Goal: Register for event/course

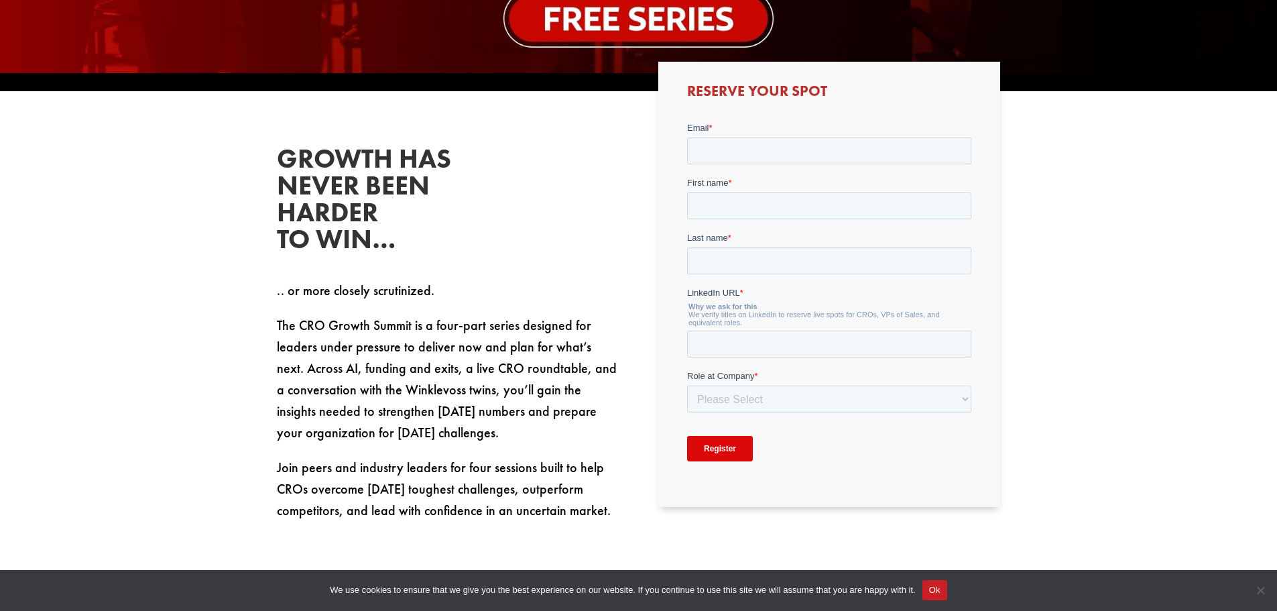
scroll to position [670, 0]
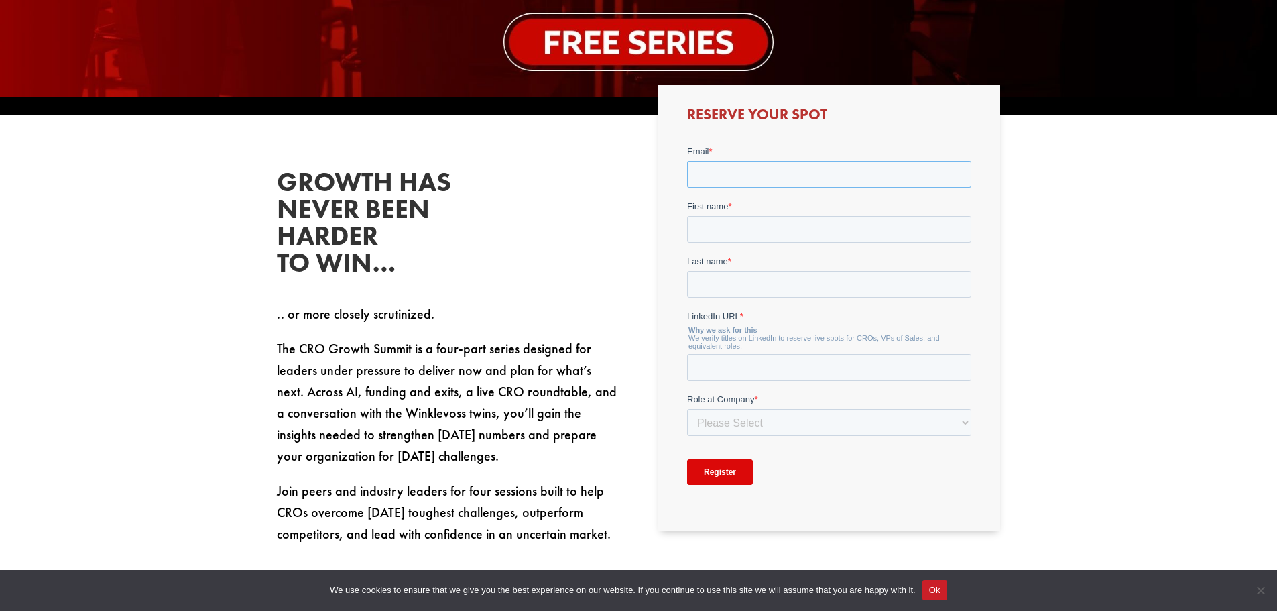
click at [721, 174] on input "Email *" at bounding box center [829, 174] width 284 height 27
type input "[EMAIL_ADDRESS][DOMAIN_NAME]"
type input "[PERSON_NAME]"
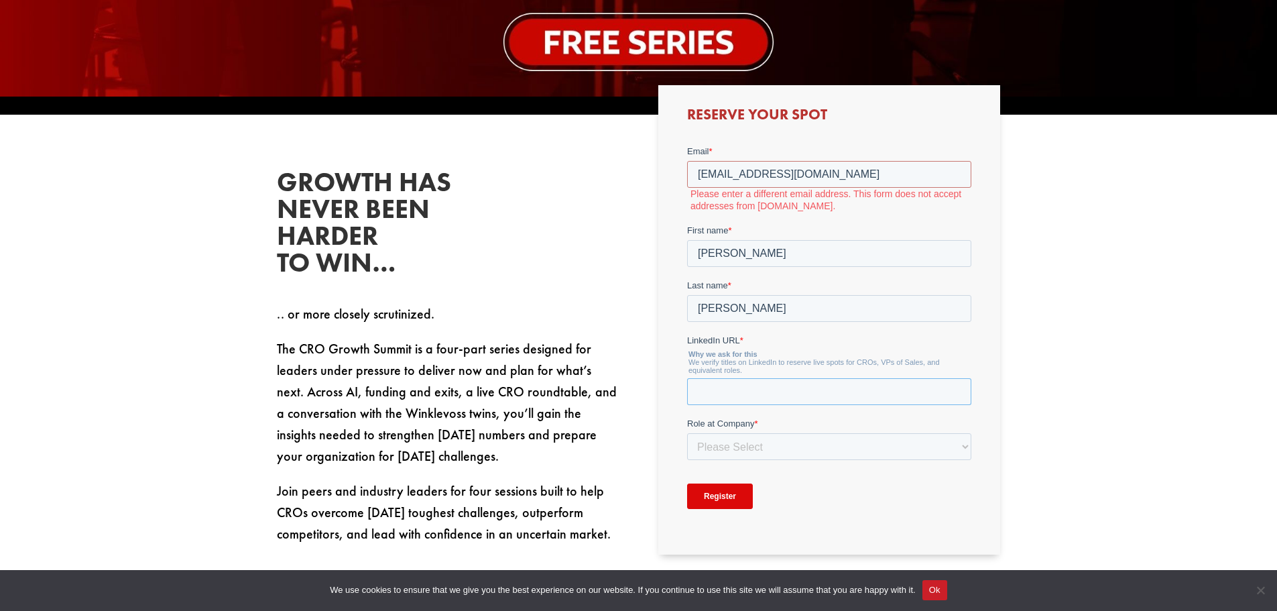
click at [725, 398] on input "LinkedIn URL *" at bounding box center [829, 391] width 284 height 27
paste input "[URL][DOMAIN_NAME]"
type input "[URL][DOMAIN_NAME]"
click at [786, 444] on select "Please Select C-Level (CRO, CSO, etc) Senior Leadership (VP of Sales, VP of Ena…" at bounding box center [829, 446] width 284 height 27
select select "Senior Leadership (VP of Sales, VP of Enablement, etc)"
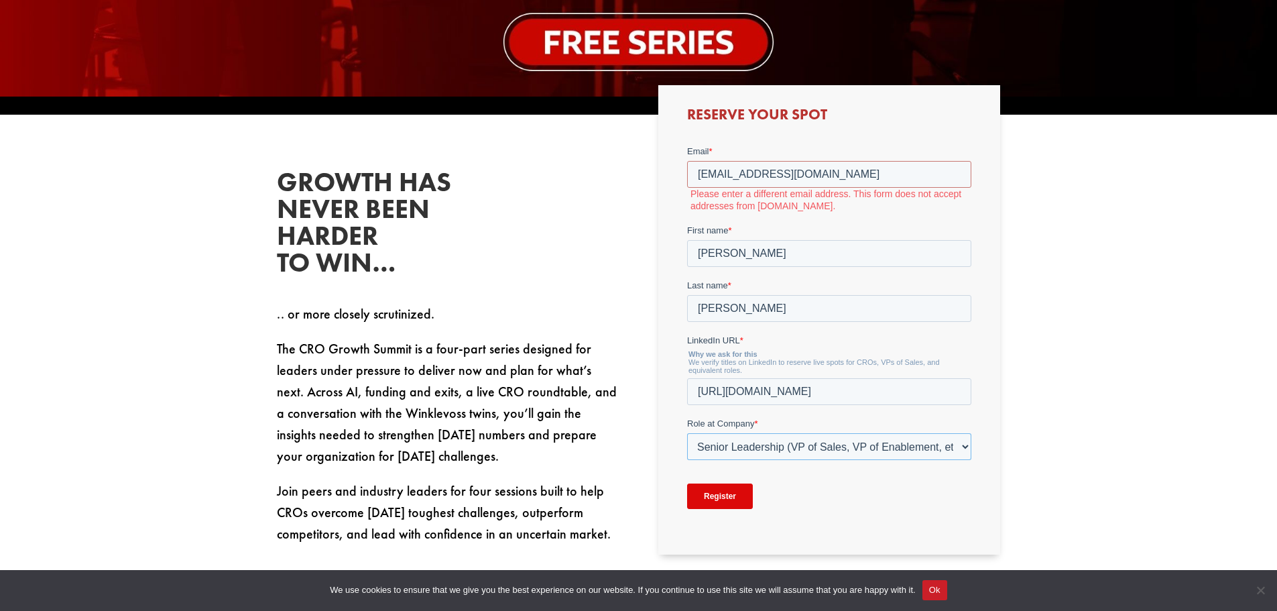
click at [687, 433] on select "Please Select C-Level (CRO, CSO, etc) Senior Leadership (VP of Sales, VP of Ena…" at bounding box center [829, 446] width 284 height 27
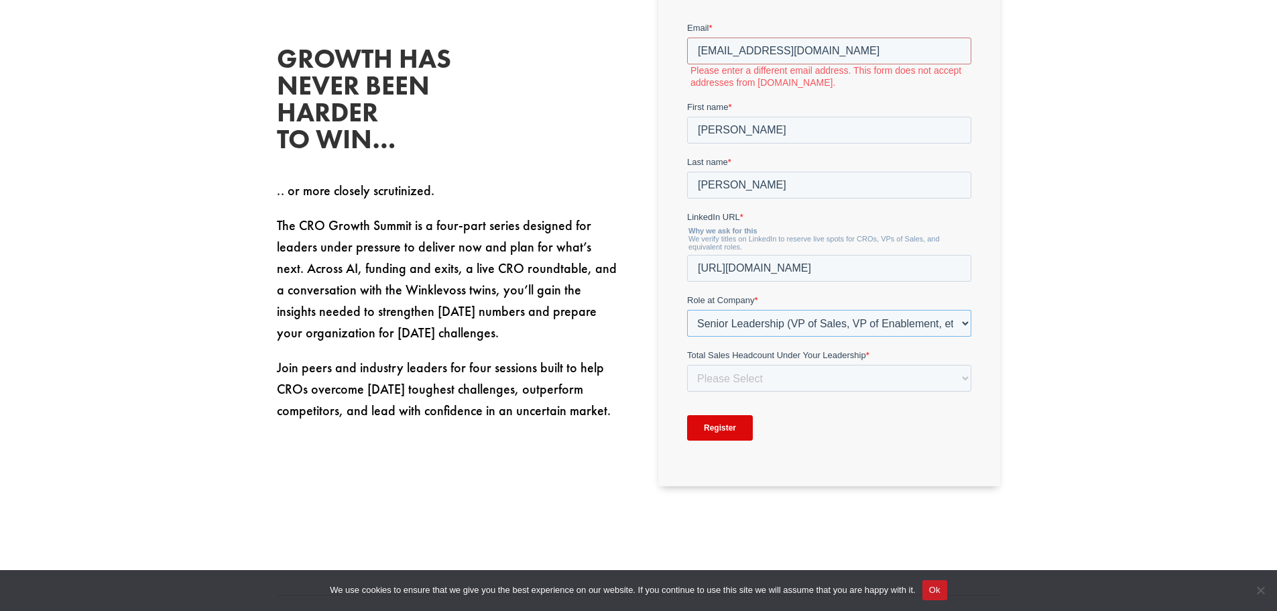
scroll to position [804, 0]
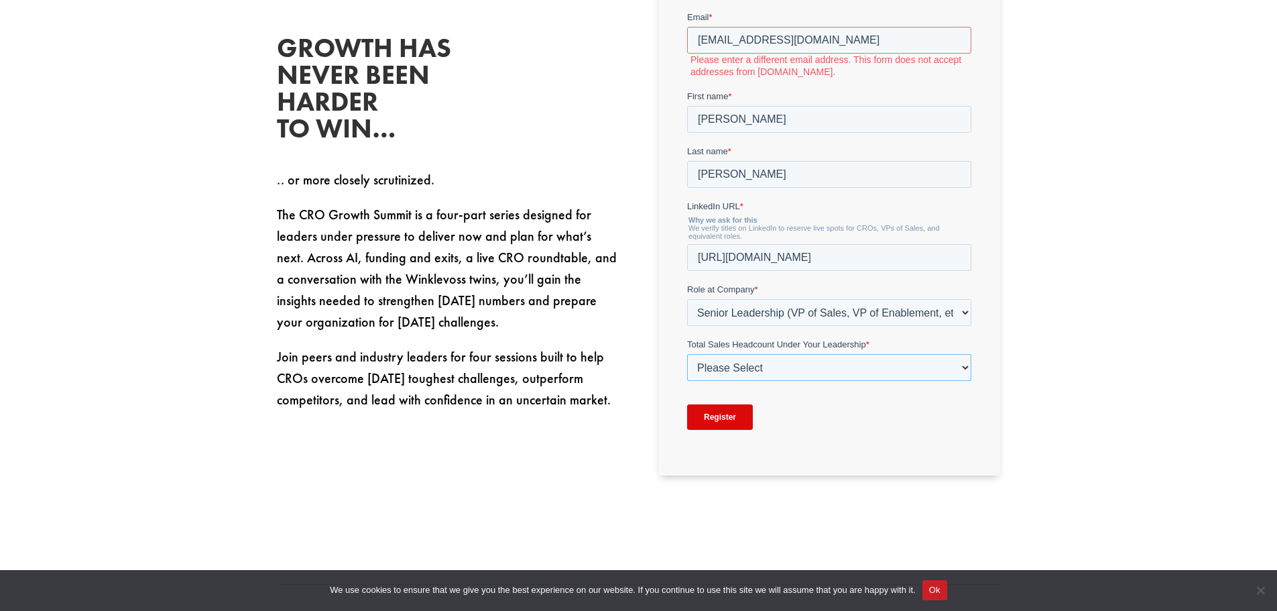
click at [856, 372] on select "Please Select Just Me 1-9 [PHONE_NUMBER] [PHONE_NUMBER]+" at bounding box center [829, 367] width 284 height 27
select select "50-99"
click at [687, 354] on select "Please Select Just Me 1-9 [PHONE_NUMBER] [PHONE_NUMBER]+" at bounding box center [829, 367] width 284 height 27
click at [720, 418] on input "Register" at bounding box center [720, 416] width 66 height 25
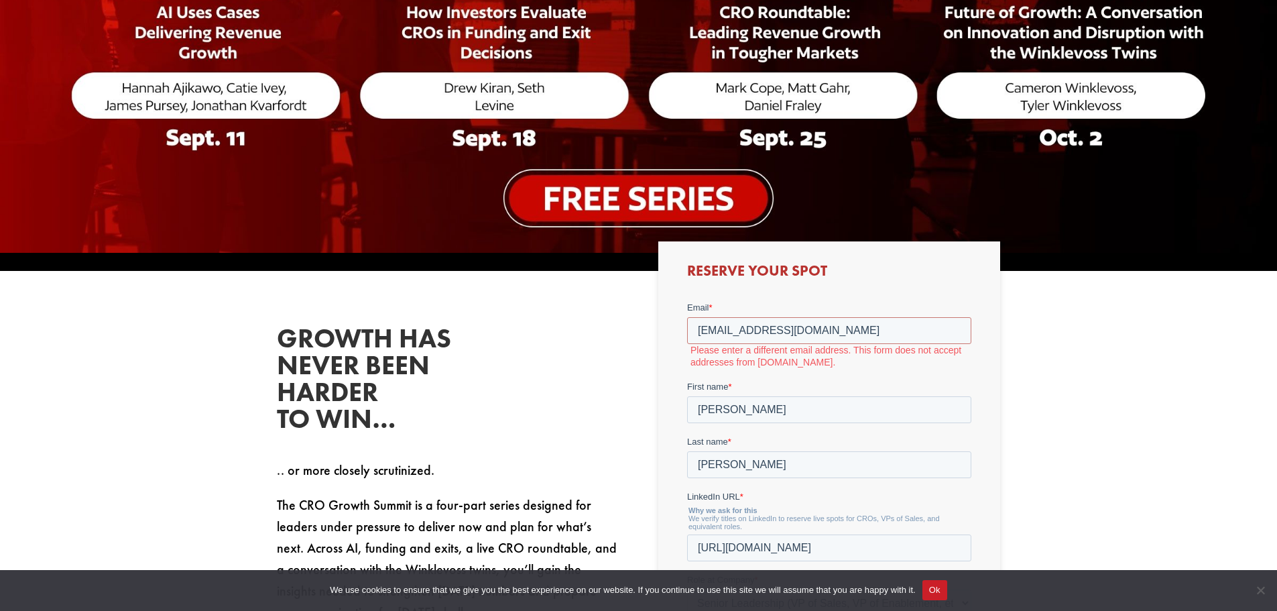
scroll to position [469, 0]
